Goal: Transaction & Acquisition: Purchase product/service

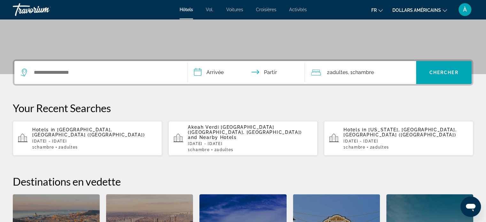
scroll to position [119, 0]
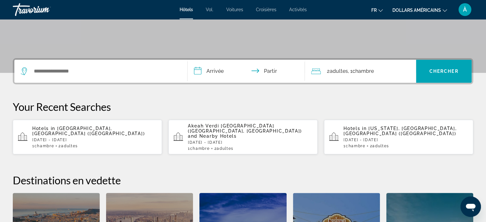
click at [82, 144] on div "1 Chambre pièces 2 Adulte Adultes" at bounding box center [94, 146] width 125 height 4
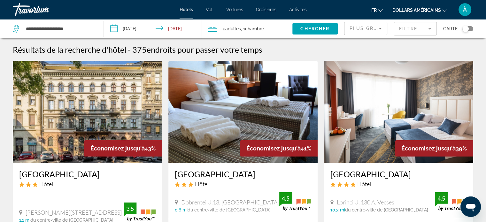
click at [441, 10] on button "dollars américains USD ($) MXN ([GEOGRAPHIC_DATA]$) CAD ($ CA) GBP (£) EUR (€) …" at bounding box center [419, 9] width 55 height 9
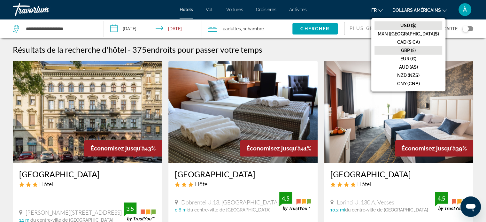
click at [422, 54] on button "GBP (£)" at bounding box center [408, 50] width 68 height 8
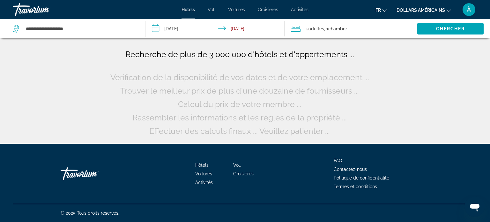
click at [432, 7] on button "dollars américains USD ($) MXN ([GEOGRAPHIC_DATA]$) CAD ($ CA) GBP (£) EUR (€) …" at bounding box center [424, 9] width 55 height 9
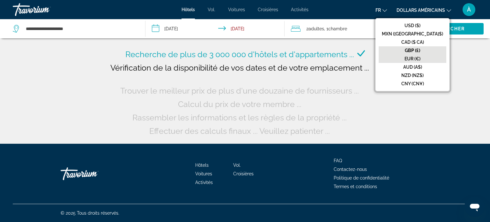
click at [421, 58] on font "EUR (€)" at bounding box center [413, 58] width 16 height 5
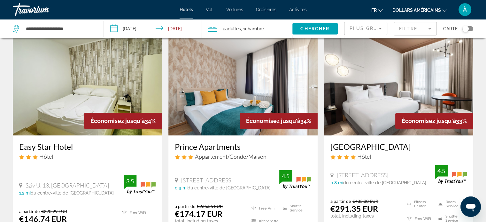
scroll to position [286, 0]
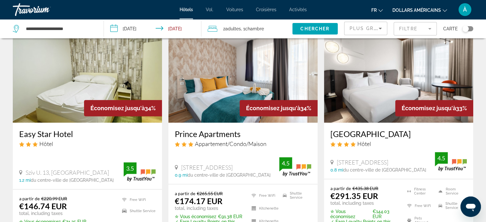
click at [411, 137] on h3 "[GEOGRAPHIC_DATA]" at bounding box center [398, 134] width 136 height 10
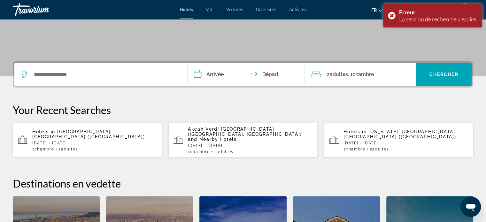
scroll to position [122, 0]
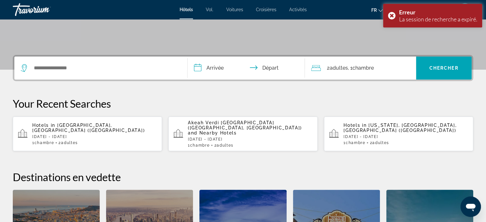
click at [79, 134] on p "[DATE] - [DATE]" at bounding box center [94, 136] width 125 height 4
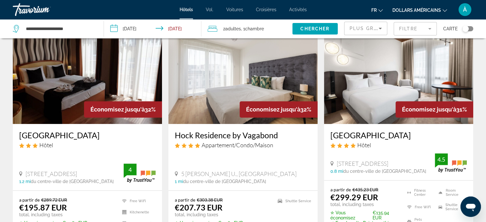
scroll to position [528, 0]
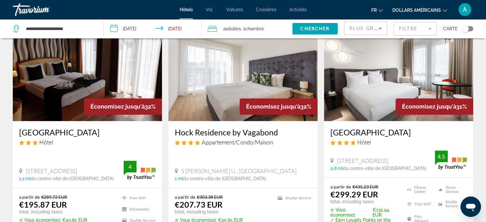
click at [369, 139] on span "Hôtel" at bounding box center [364, 142] width 14 height 7
click at [378, 132] on h3 "[GEOGRAPHIC_DATA]" at bounding box center [398, 132] width 136 height 10
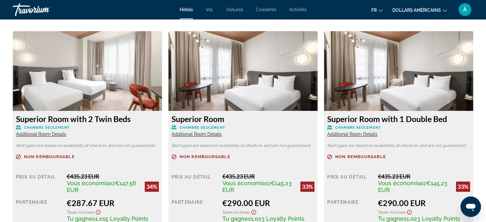
scroll to position [876, 0]
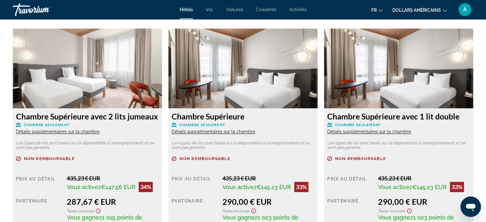
click at [481, 69] on div "Sommaire Catégorie Hôtel Adresse [STREET_ADDRESS] La description Équipements Pr…" at bounding box center [243, 206] width 486 height 1679
click at [246, 133] on font "Détails supplémentaires sur la chambre" at bounding box center [213, 131] width 84 height 5
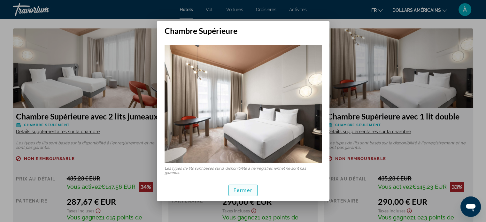
click at [248, 192] on font "Fermer" at bounding box center [242, 190] width 19 height 5
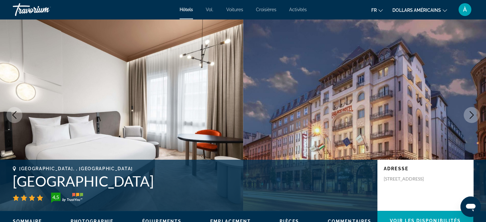
scroll to position [876, 0]
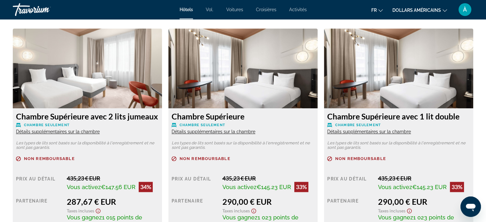
click at [395, 132] on font "Détails supplémentaires sur la chambre" at bounding box center [369, 131] width 84 height 5
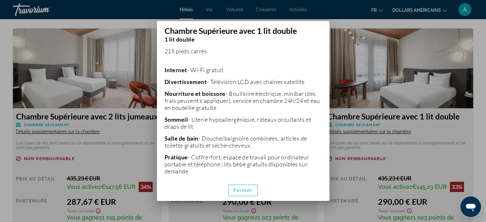
scroll to position [143, 0]
click at [476, 116] on div at bounding box center [243, 111] width 486 height 222
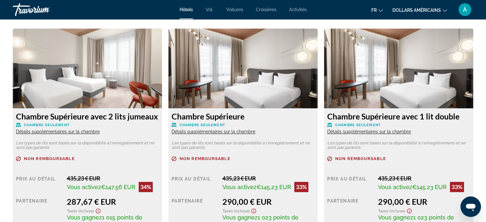
click at [362, 133] on font "Détails supplémentaires sur la chambre" at bounding box center [369, 131] width 84 height 5
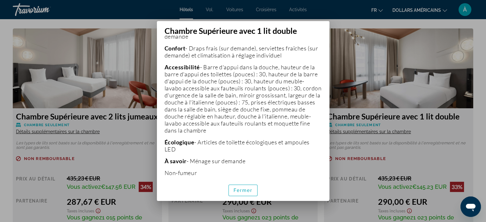
scroll to position [281, 0]
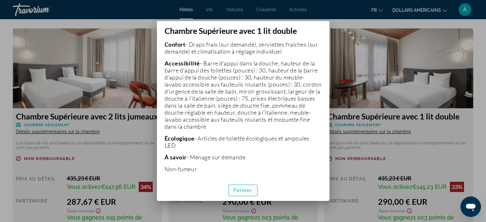
click at [238, 193] on font "Fermer" at bounding box center [242, 190] width 19 height 5
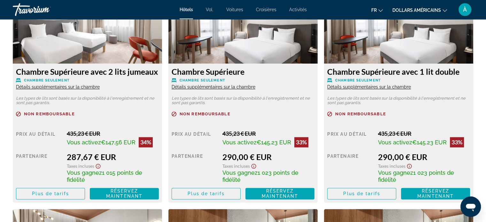
scroll to position [916, 0]
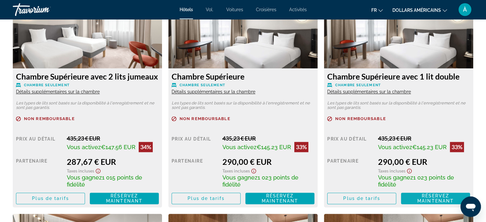
click at [443, 200] on font "Réservez maintenant" at bounding box center [435, 198] width 36 height 10
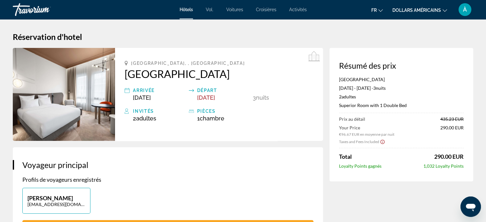
click at [201, 72] on h2 "[GEOGRAPHIC_DATA]" at bounding box center [219, 73] width 189 height 13
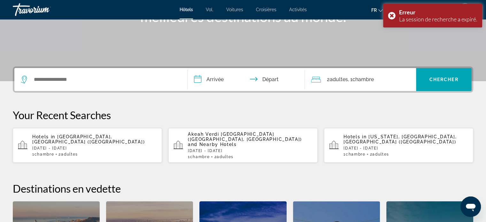
scroll to position [111, 0]
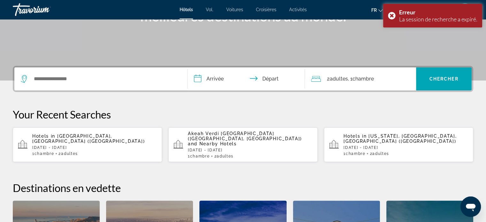
click at [78, 133] on span "[GEOGRAPHIC_DATA], [GEOGRAPHIC_DATA] ([GEOGRAPHIC_DATA])" at bounding box center [88, 138] width 112 height 10
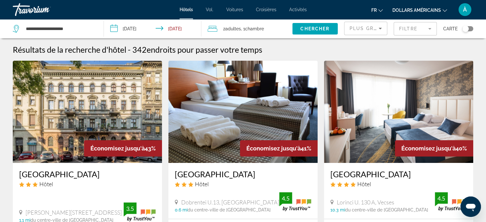
click at [422, 10] on font "dollars américains" at bounding box center [416, 10] width 49 height 5
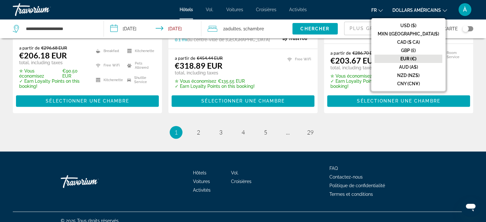
scroll to position [915, 0]
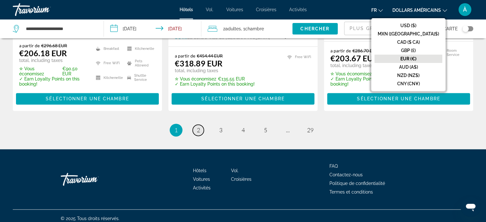
click at [201, 127] on link "page 2" at bounding box center [198, 130] width 11 height 11
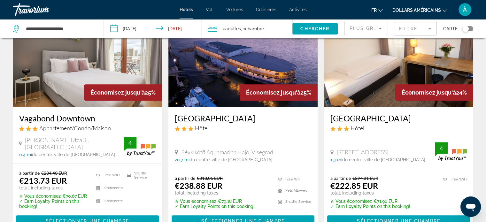
scroll to position [553, 0]
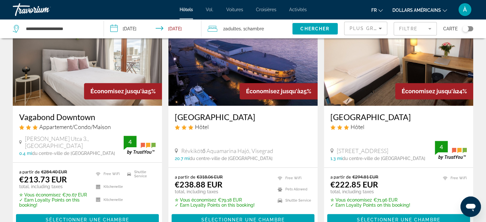
click at [86, 112] on h3 "Vagabond Downtown" at bounding box center [87, 117] width 136 height 10
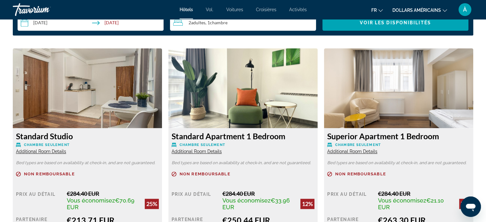
scroll to position [816, 0]
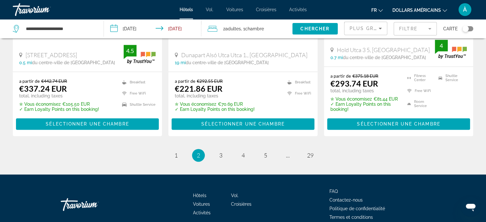
scroll to position [910, 0]
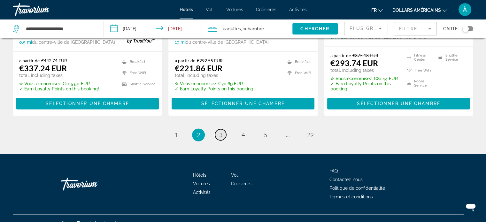
click at [219, 131] on span "3" at bounding box center [220, 134] width 3 height 7
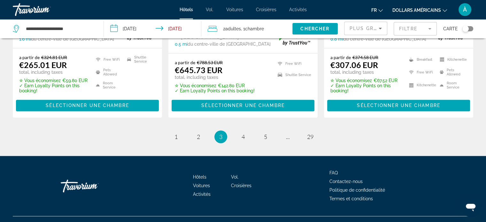
scroll to position [905, 0]
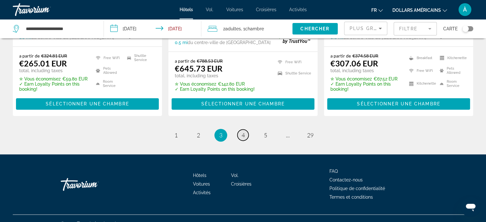
click at [247, 129] on link "page 4" at bounding box center [242, 134] width 11 height 11
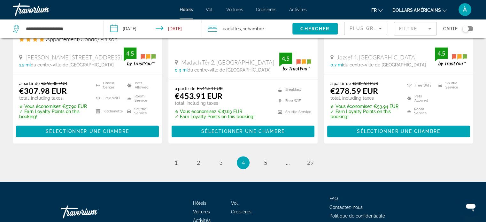
scroll to position [920, 0]
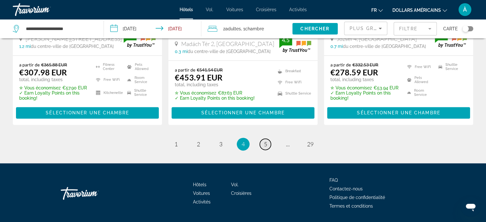
click at [266, 139] on link "page 5" at bounding box center [265, 144] width 11 height 11
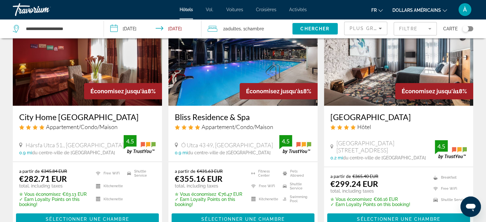
scroll to position [25, 0]
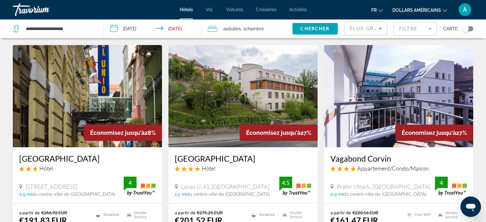
scroll to position [14, 0]
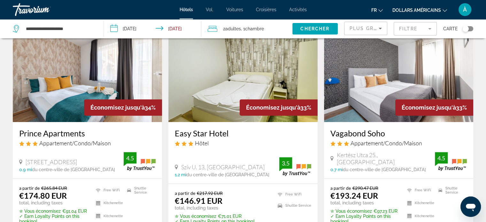
scroll to position [288, 0]
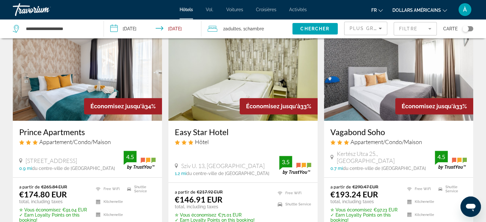
click at [62, 130] on h3 "Prince Apartments" at bounding box center [87, 132] width 136 height 10
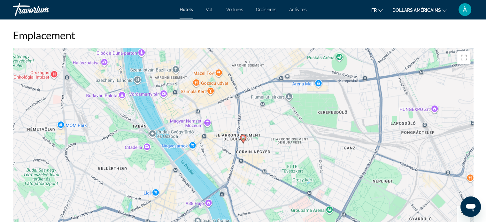
scroll to position [584, 0]
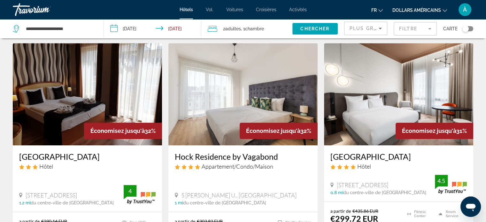
scroll to position [526, 0]
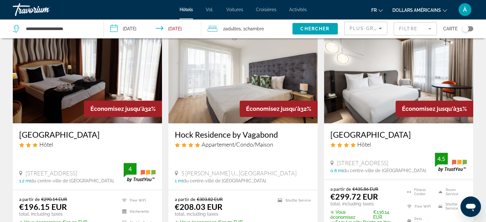
click at [267, 137] on h3 "Hock Residence by Vagabond" at bounding box center [243, 135] width 136 height 10
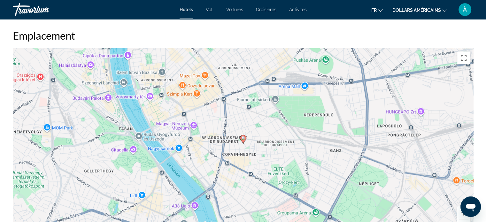
scroll to position [597, 0]
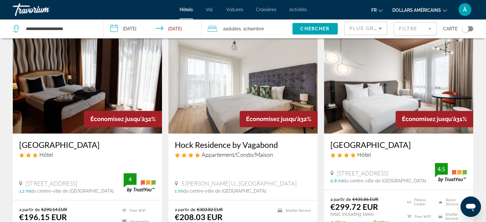
scroll to position [529, 0]
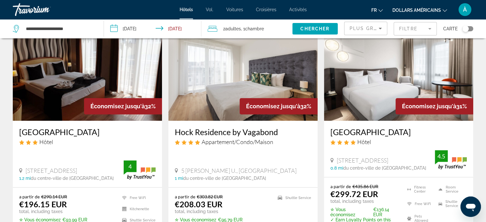
click at [261, 134] on h3 "Hock Residence by Vagabond" at bounding box center [243, 132] width 136 height 10
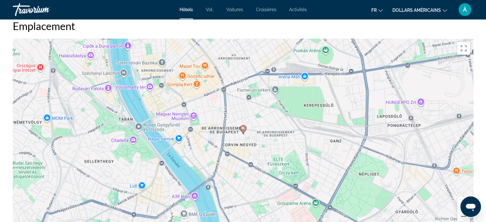
scroll to position [618, 0]
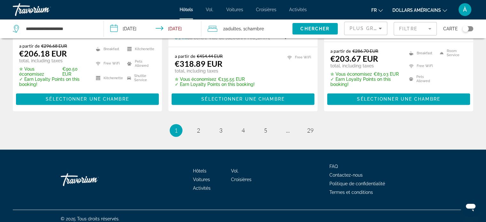
scroll to position [915, 0]
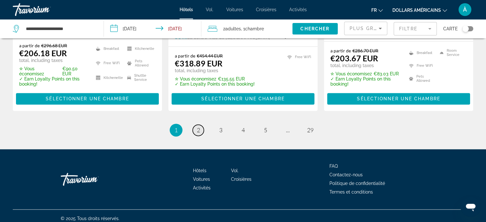
click at [197, 126] on span "2" at bounding box center [198, 129] width 3 height 7
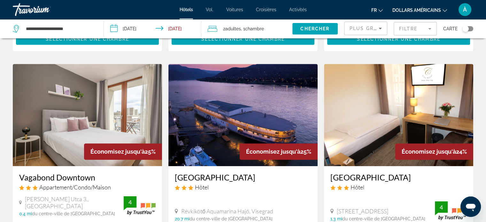
scroll to position [498, 0]
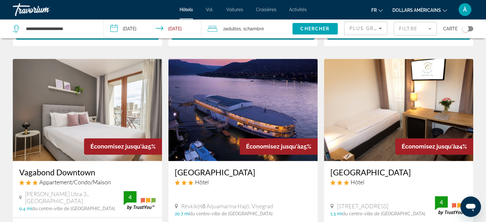
click at [87, 167] on h3 "Vagabond Downtown" at bounding box center [87, 172] width 136 height 10
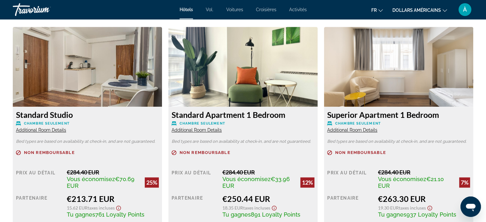
scroll to position [872, 0]
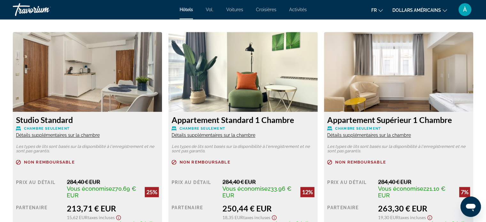
click at [66, 124] on font "Studio Standard" at bounding box center [44, 120] width 57 height 10
click at [79, 135] on font "Détails supplémentaires sur la chambre" at bounding box center [58, 135] width 84 height 5
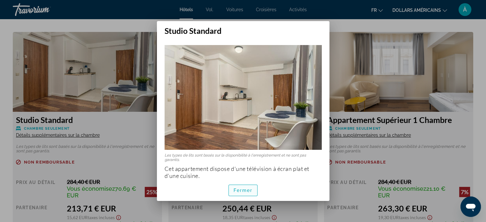
click at [252, 188] on span "button" at bounding box center [243, 190] width 29 height 15
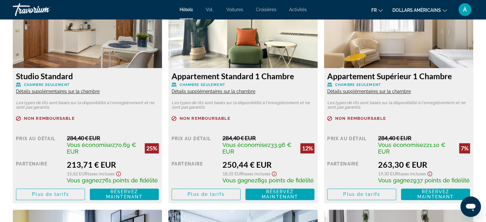
scroll to position [918, 0]
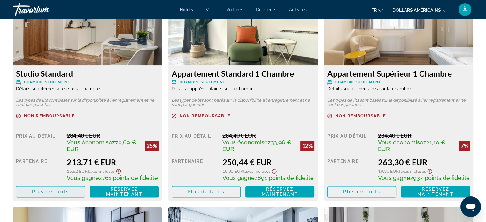
click at [65, 194] on font "Plus de tarifs" at bounding box center [50, 191] width 37 height 5
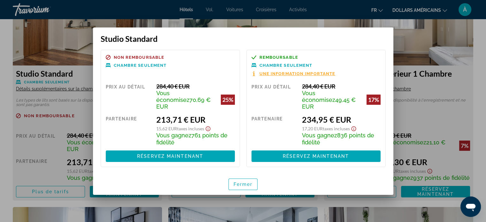
click at [288, 76] on font "Une information importante" at bounding box center [297, 73] width 76 height 5
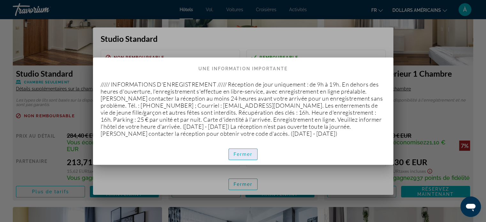
click at [250, 155] on font "Fermer" at bounding box center [242, 154] width 19 height 5
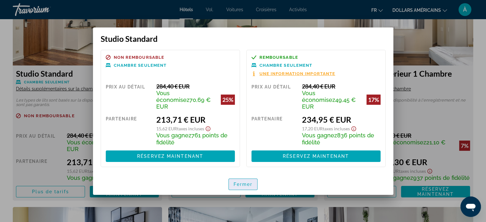
click at [253, 181] on span "button" at bounding box center [243, 184] width 29 height 15
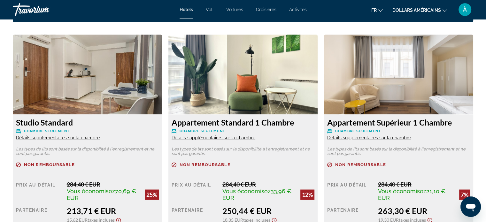
scroll to position [883, 0]
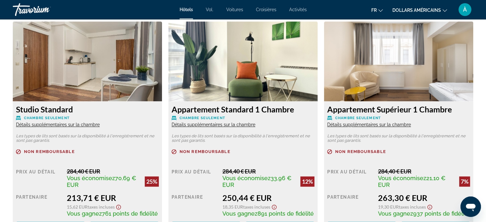
click at [51, 107] on font "Studio Standard" at bounding box center [44, 109] width 57 height 10
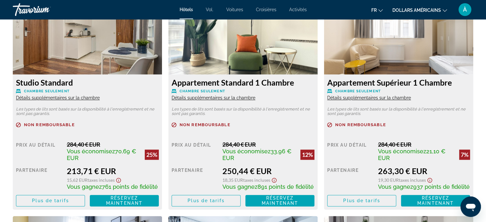
scroll to position [904, 0]
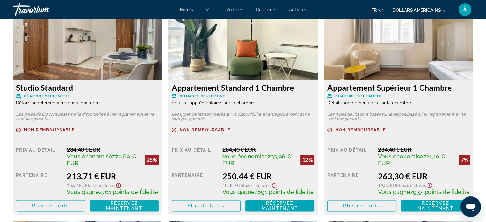
click at [147, 211] on span "Réservez maintenant Plus disponible" at bounding box center [124, 206] width 59 height 10
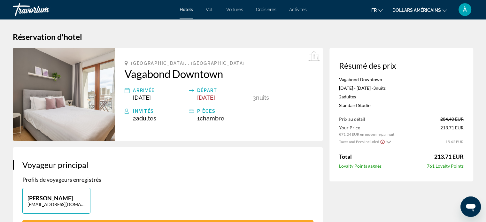
click at [312, 57] on icon "Contenu principal" at bounding box center [313, 56] width 11 height 11
click at [83, 101] on img "Contenu principal" at bounding box center [64, 94] width 102 height 93
click at [160, 64] on span "[GEOGRAPHIC_DATA], , [GEOGRAPHIC_DATA]" at bounding box center [188, 63] width 114 height 5
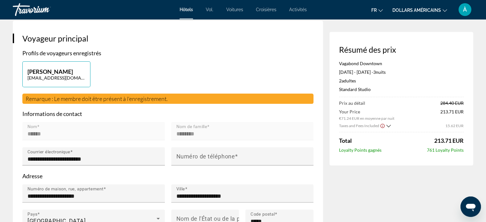
scroll to position [138, 0]
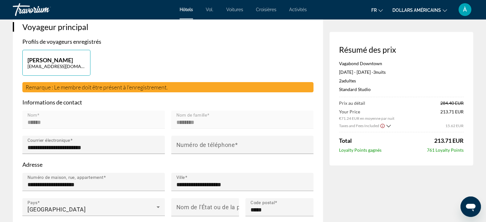
drag, startPoint x: 484, startPoint y: 53, endPoint x: 487, endPoint y: 61, distance: 8.0
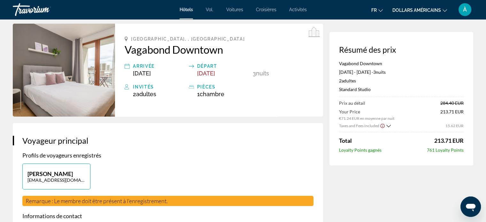
scroll to position [27, 0]
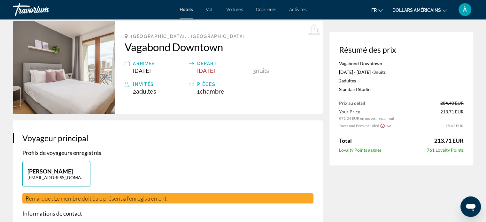
click at [69, 82] on img "Contenu principal" at bounding box center [64, 67] width 102 height 93
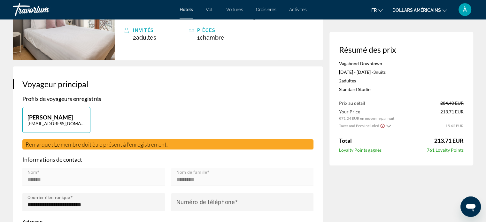
scroll to position [0, 0]
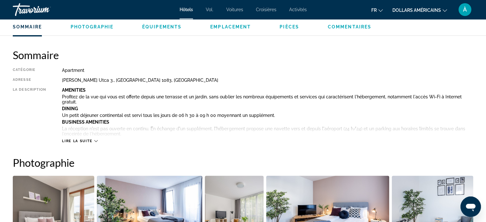
scroll to position [191, 0]
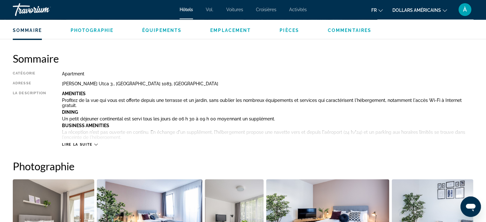
click at [92, 145] on span "Lire la suite" at bounding box center [77, 144] width 30 height 4
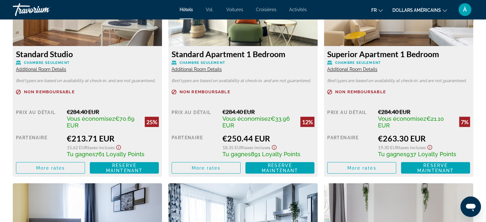
scroll to position [1094, 0]
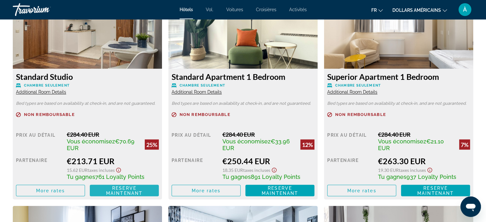
click at [134, 189] on span "Reserve maintenant" at bounding box center [124, 190] width 36 height 10
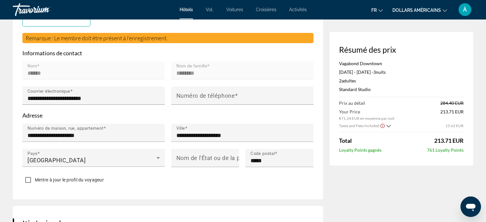
scroll to position [190, 0]
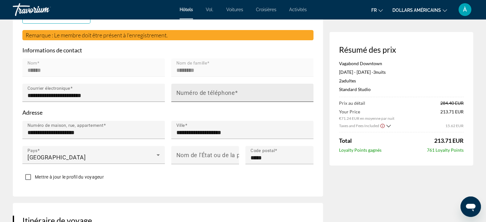
click at [262, 93] on input "Numéro de téléphone" at bounding box center [244, 96] width 136 height 8
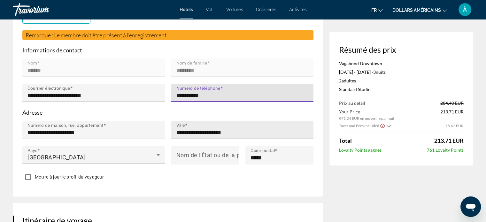
type input "**********"
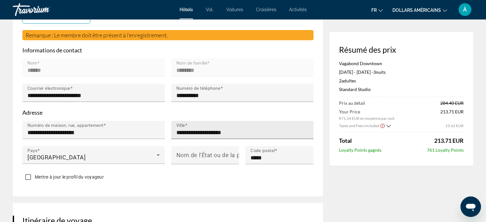
click at [254, 127] on div "**********" at bounding box center [244, 130] width 136 height 18
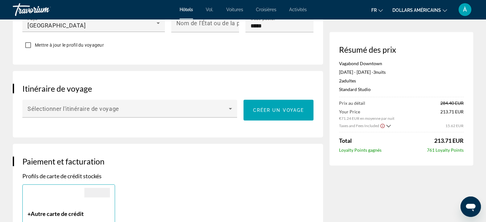
scroll to position [333, 0]
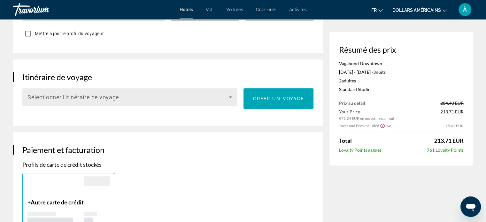
type input "**********"
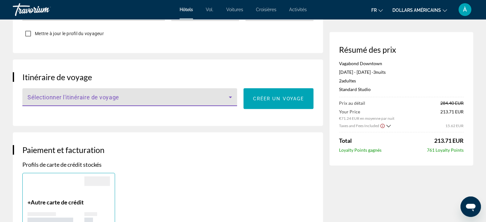
click at [226, 98] on span "Contenu principal" at bounding box center [127, 100] width 201 height 8
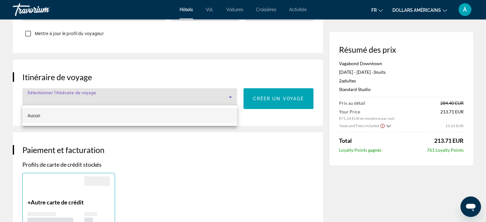
click at [246, 142] on div at bounding box center [243, 111] width 486 height 222
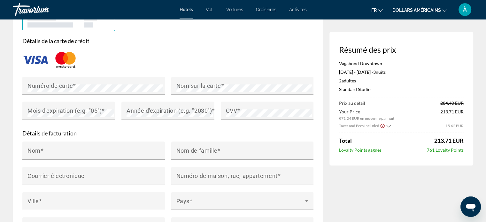
scroll to position [530, 0]
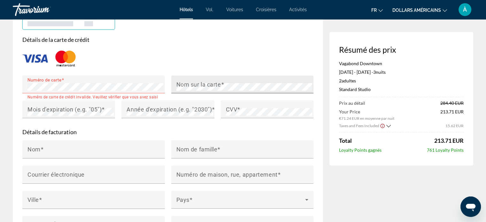
click at [213, 84] on div "Nom sur la carte" at bounding box center [244, 84] width 136 height 18
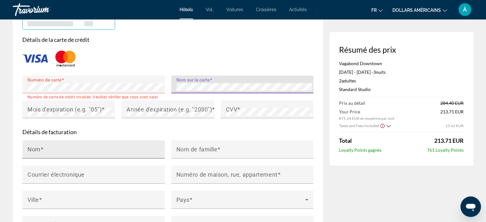
click at [110, 148] on div "Nom" at bounding box center [95, 149] width 136 height 18
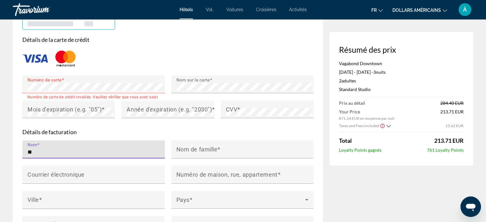
type input "*"
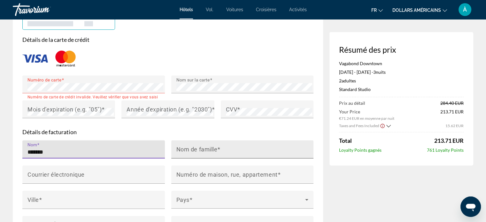
type input "******"
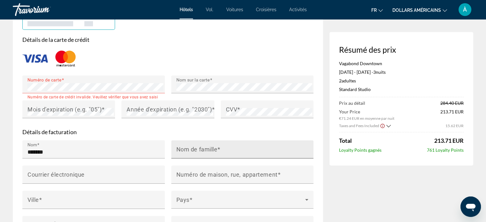
click at [194, 152] on mat-label "Nom de famille" at bounding box center [196, 149] width 41 height 7
click at [194, 156] on input "Nom de famille" at bounding box center [244, 152] width 136 height 8
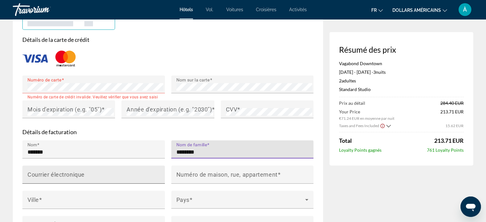
type input "********"
click at [107, 180] on input "Courrier électronique" at bounding box center [95, 177] width 136 height 8
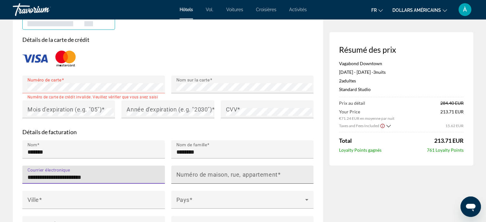
type input "**********"
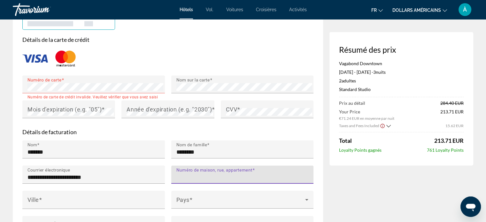
click at [194, 181] on input "Numéro de maison, rue, appartement" at bounding box center [244, 177] width 136 height 8
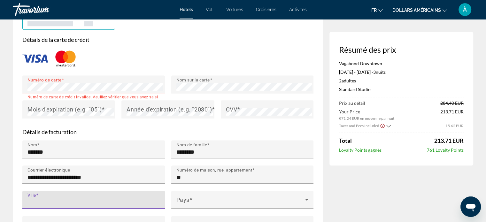
click at [109, 206] on input "Ville" at bounding box center [95, 203] width 136 height 8
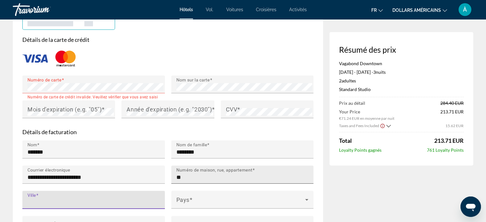
click at [227, 181] on input "**" at bounding box center [244, 177] width 136 height 8
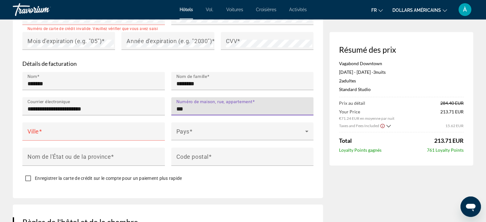
scroll to position [600, 0]
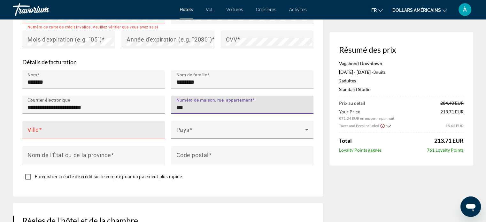
type input "**"
click at [133, 136] on input "Ville" at bounding box center [95, 133] width 136 height 8
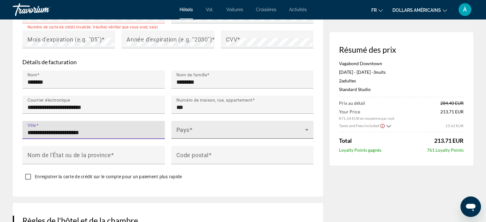
type input "**********"
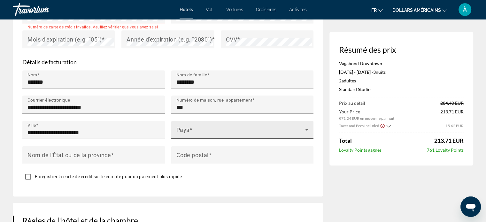
click at [220, 139] on div "Pays" at bounding box center [242, 130] width 132 height 18
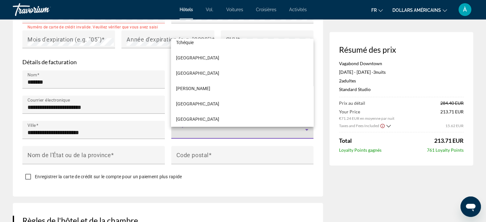
scroll to position [968, 0]
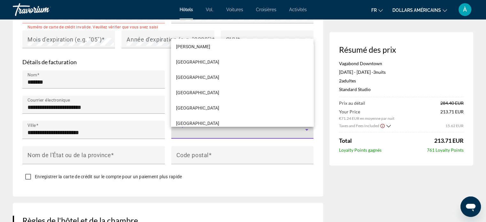
click at [223, 135] on div at bounding box center [243, 111] width 486 height 222
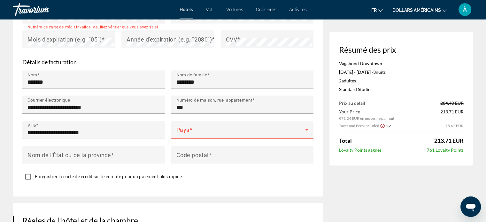
click at [223, 135] on span "Contenu principal" at bounding box center [240, 132] width 129 height 8
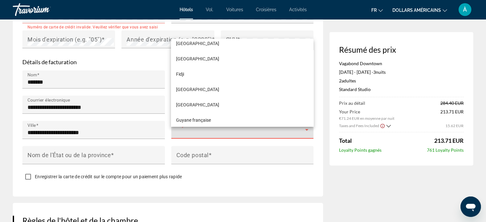
scroll to position [1129, 0]
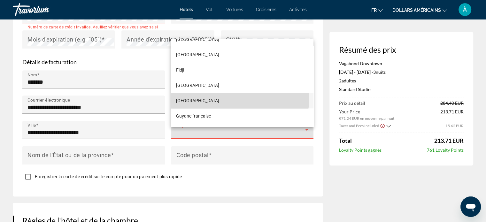
click at [232, 100] on mat-option "[GEOGRAPHIC_DATA]" at bounding box center [242, 100] width 142 height 15
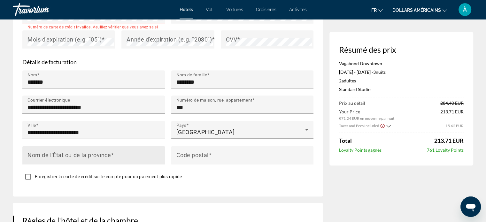
click at [113, 158] on span "Contenu principal" at bounding box center [112, 154] width 3 height 7
click at [113, 159] on input "Nom de l'État ou de la province" at bounding box center [95, 158] width 136 height 8
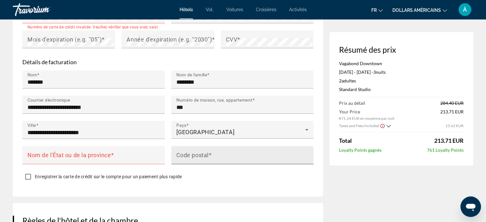
click at [206, 156] on div "Code postal" at bounding box center [244, 155] width 136 height 18
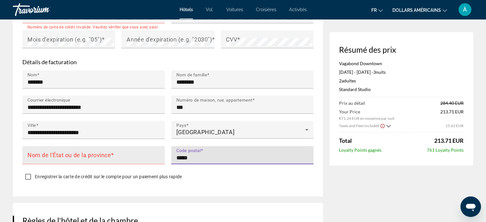
type input "*****"
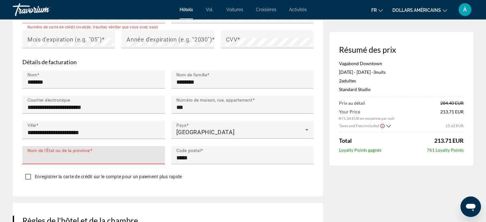
click at [120, 161] on input "Nom de l'État ou de la province" at bounding box center [95, 158] width 136 height 8
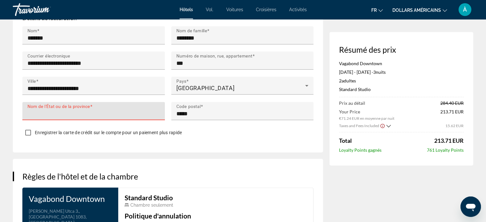
scroll to position [638, 0]
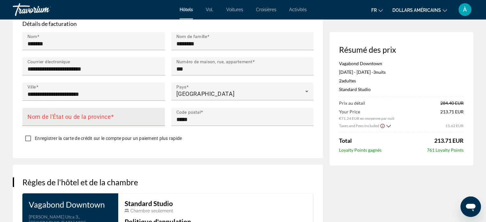
click at [91, 115] on div "Nom de l'État ou de la province" at bounding box center [95, 117] width 136 height 18
click at [132, 123] on input "Nom de l'État ou de la province" at bounding box center [95, 120] width 136 height 8
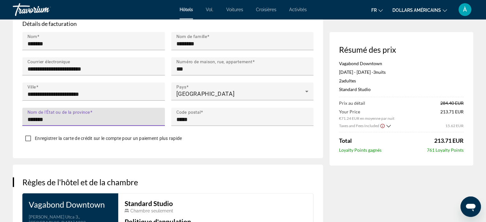
type input "******"
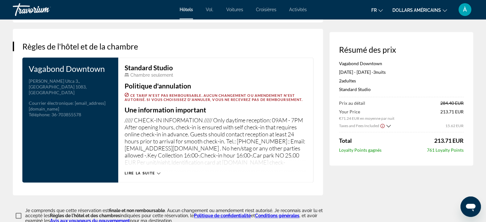
scroll to position [782, 0]
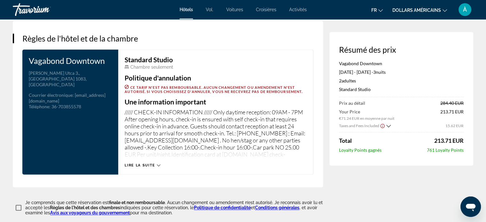
click at [141, 167] on span "Lire la suite" at bounding box center [140, 165] width 30 height 4
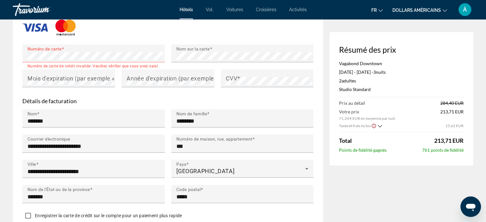
scroll to position [559, 0]
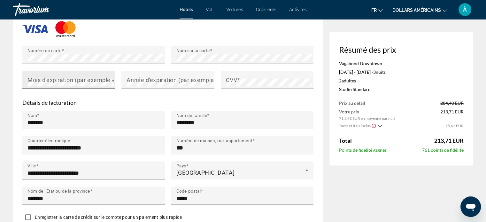
click at [89, 83] on font "Mois d'expiration (par exemple « 05 »)" at bounding box center [78, 79] width 102 height 7
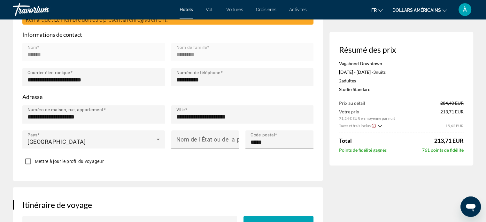
scroll to position [211, 0]
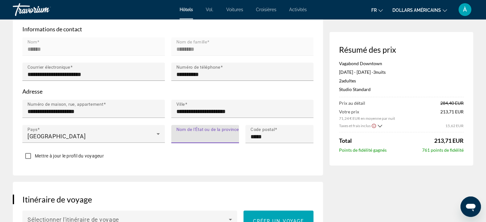
click at [205, 138] on input "Nom de l'État ou de la province" at bounding box center [207, 137] width 62 height 8
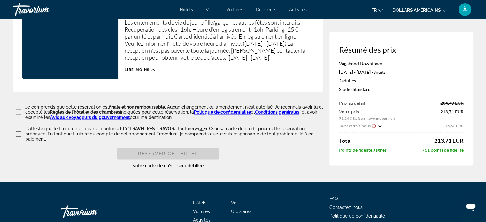
scroll to position [918, 0]
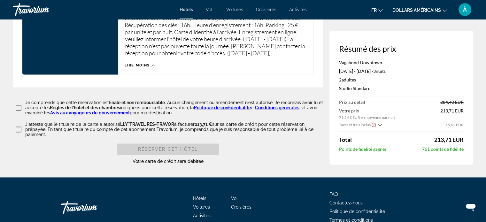
click at [103, 115] on font "Avis aux voyageurs du gouvernement" at bounding box center [90, 112] width 80 height 5
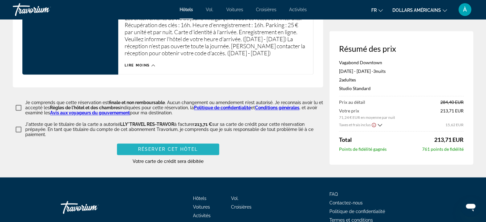
click at [210, 153] on span "Contenu principal" at bounding box center [168, 148] width 102 height 15
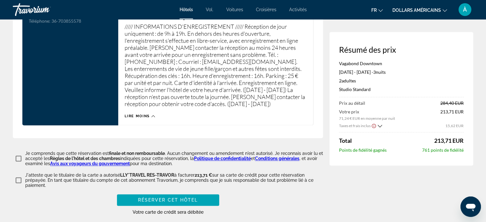
scroll to position [892, 0]
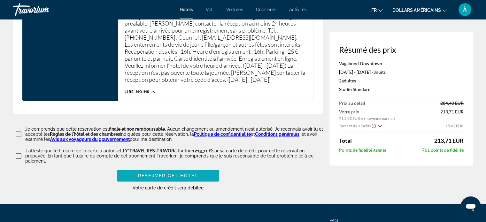
type input "******"
click at [186, 178] on font "Réserver cet hôtel" at bounding box center [168, 175] width 60 height 5
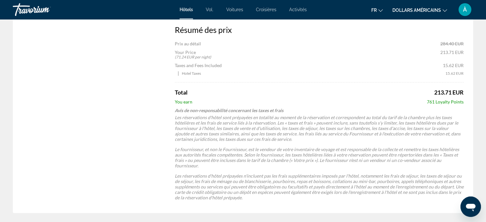
scroll to position [394, 0]
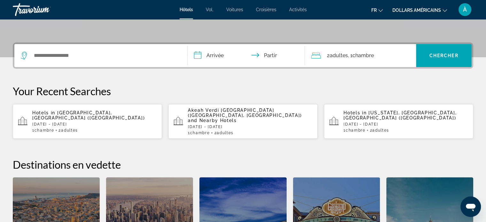
scroll to position [143, 0]
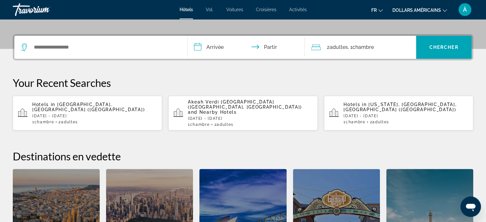
click at [78, 120] on span "Adultes" at bounding box center [69, 122] width 17 height 4
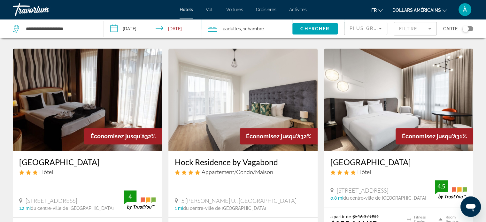
scroll to position [508, 0]
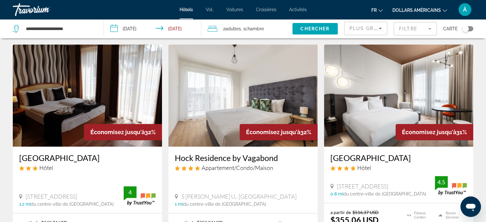
click at [438, 6] on button "dollars américains USD ($) MXN ([GEOGRAPHIC_DATA]$) CAD ($ CA) GBP (£) EUR (€) …" at bounding box center [419, 9] width 55 height 9
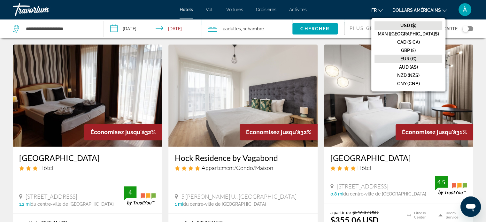
click at [416, 60] on font "EUR (€)" at bounding box center [408, 58] width 16 height 5
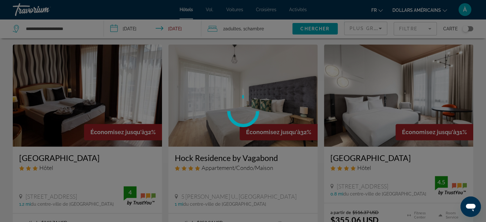
scroll to position [0, 0]
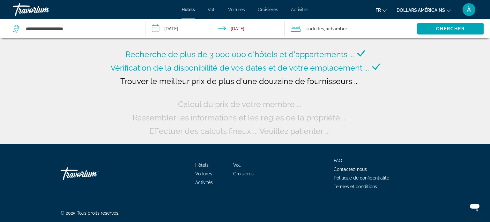
click at [490, 118] on div "Recherche de plus de 3 000 000 d'hôtels et d'appartements ... Vérification de l…" at bounding box center [245, 72] width 490 height 144
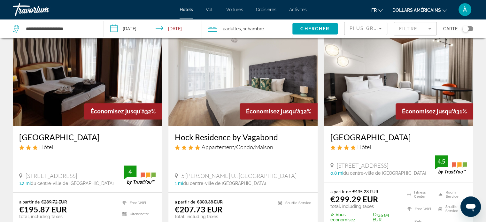
scroll to position [536, 0]
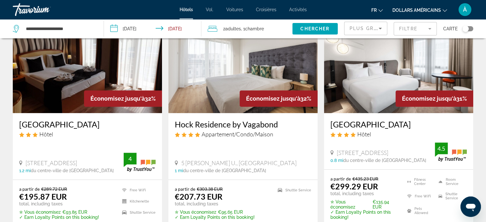
click at [251, 123] on h3 "Hock Residence by Vagabond" at bounding box center [243, 124] width 136 height 10
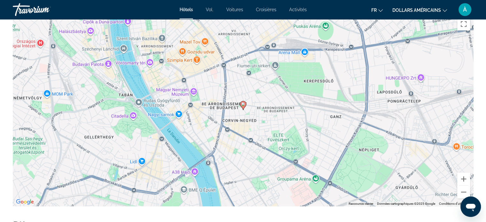
scroll to position [633, 0]
